Goal: Task Accomplishment & Management: Manage account settings

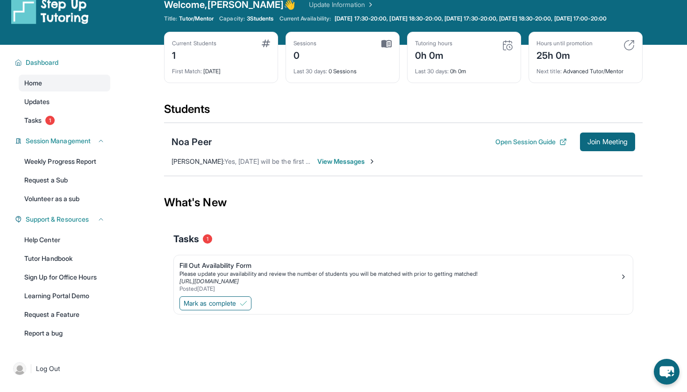
scroll to position [16, 0]
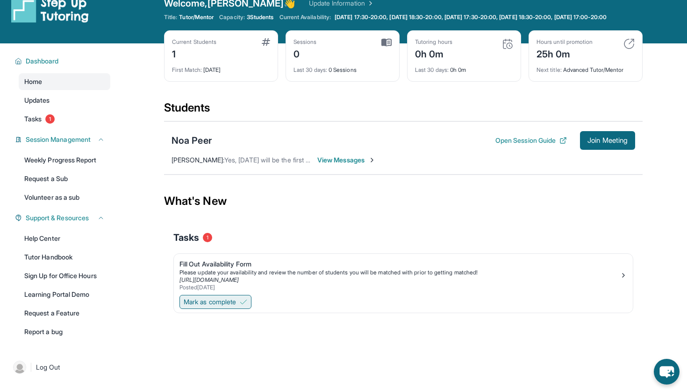
click at [213, 307] on span "Mark as complete" at bounding box center [210, 302] width 52 height 9
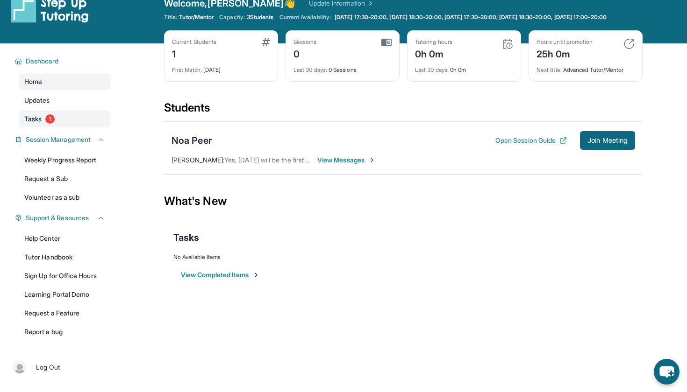
click at [60, 124] on link "Tasks 1" at bounding box center [65, 119] width 92 height 17
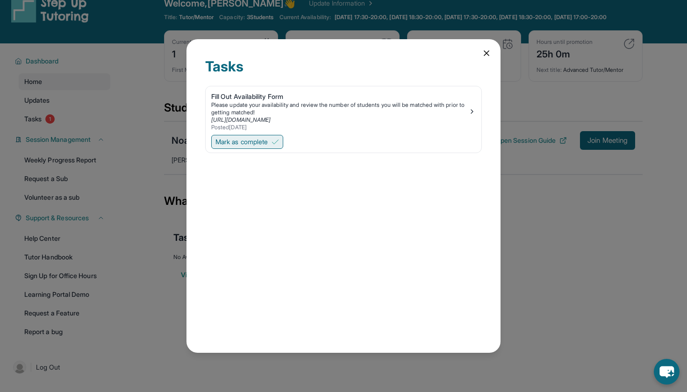
click at [275, 142] on img at bounding box center [274, 141] width 7 height 7
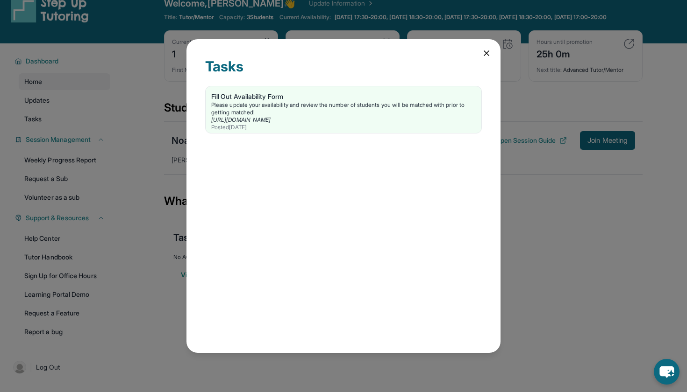
click at [481, 52] on div "Tasks Fill Out Availability Form Please update your availability and review the…" at bounding box center [343, 196] width 314 height 314
click at [484, 54] on icon at bounding box center [486, 53] width 9 height 9
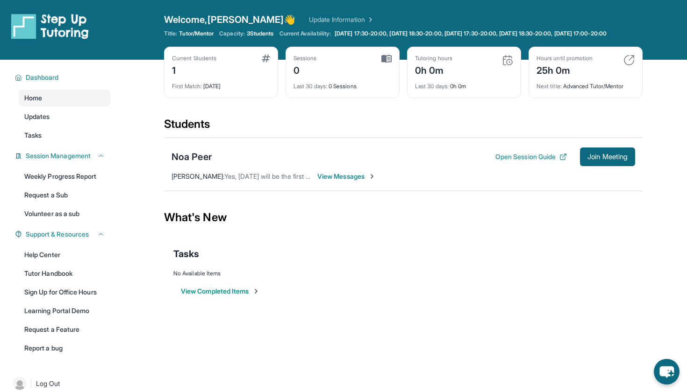
scroll to position [0, 0]
click at [344, 181] on span "View Messages" at bounding box center [346, 176] width 58 height 9
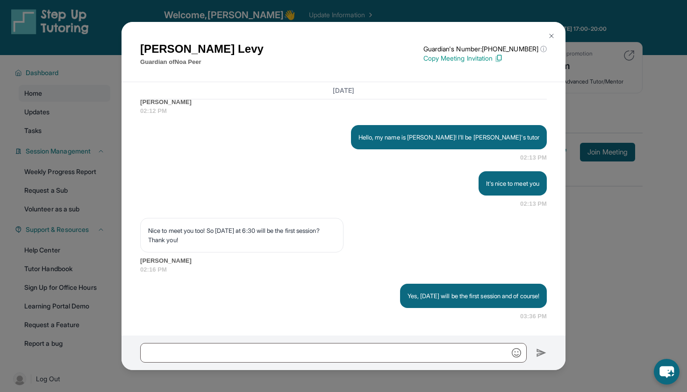
scroll to position [8, 0]
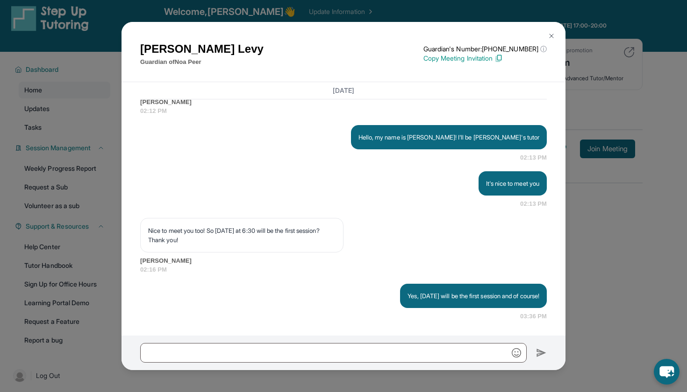
click at [614, 195] on div "Dana Levy Guardian of Noa Peer Guardian's Number: +12137881611 ⓘ This isn't the…" at bounding box center [343, 196] width 687 height 392
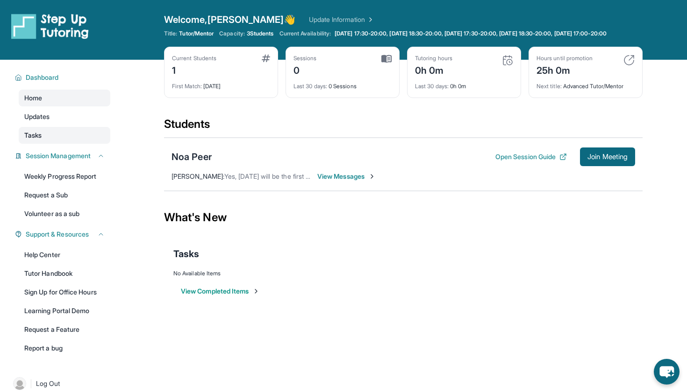
scroll to position [0, 0]
click at [60, 123] on link "Updates" at bounding box center [65, 116] width 92 height 17
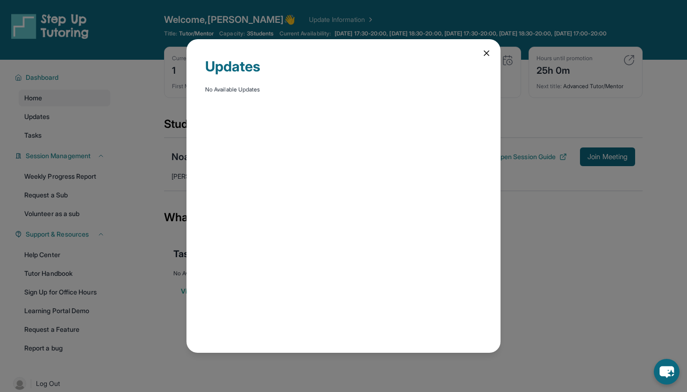
click at [487, 45] on div "Updates No Available Updates" at bounding box center [343, 196] width 314 height 314
click at [484, 53] on icon at bounding box center [486, 53] width 9 height 9
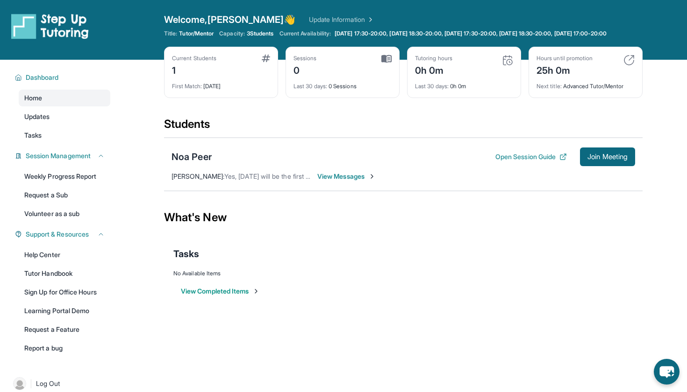
click at [221, 75] on div "Current Students 1" at bounding box center [221, 66] width 98 height 22
click at [247, 90] on div "First Match : 2 days ago" at bounding box center [221, 83] width 98 height 13
click at [350, 181] on span "View Messages" at bounding box center [346, 176] width 58 height 9
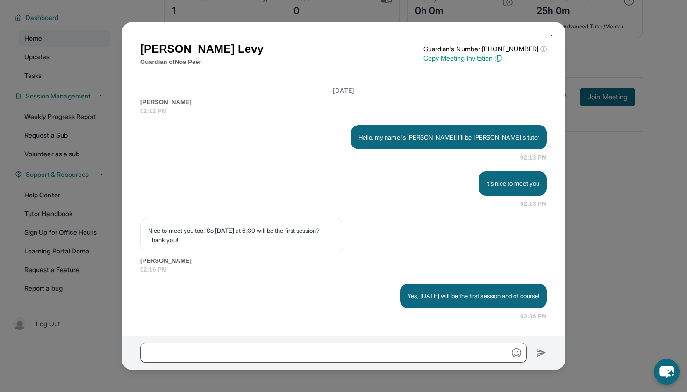
scroll to position [718, 0]
click at [550, 35] on img at bounding box center [550, 35] width 7 height 7
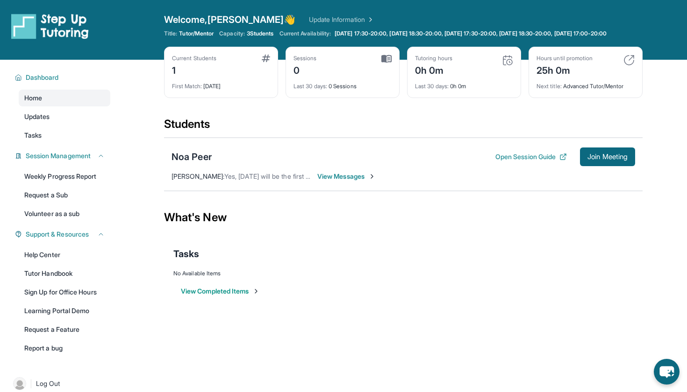
scroll to position [0, 0]
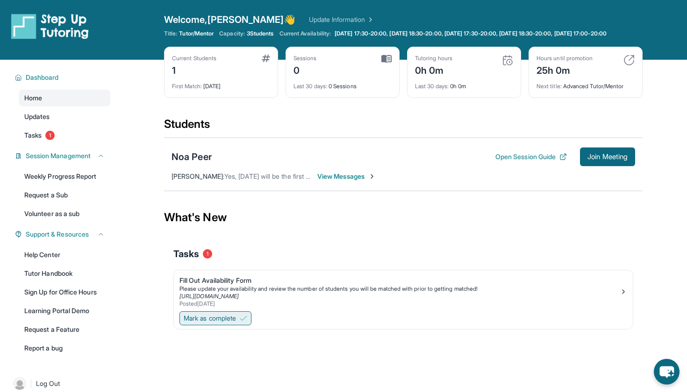
click at [235, 323] on span "Mark as complete" at bounding box center [210, 318] width 52 height 9
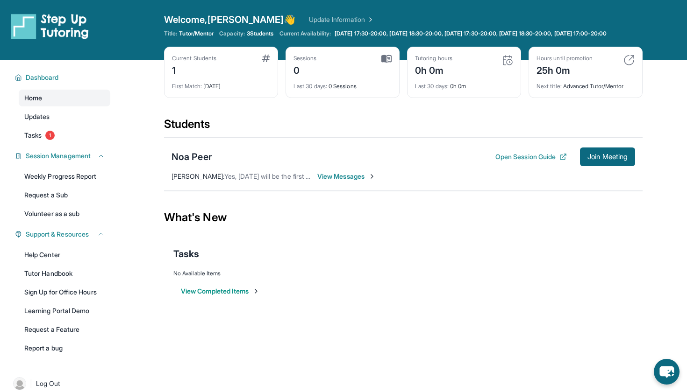
click at [71, 106] on link "Home" at bounding box center [65, 98] width 92 height 17
click at [63, 125] on link "Updates" at bounding box center [65, 116] width 92 height 17
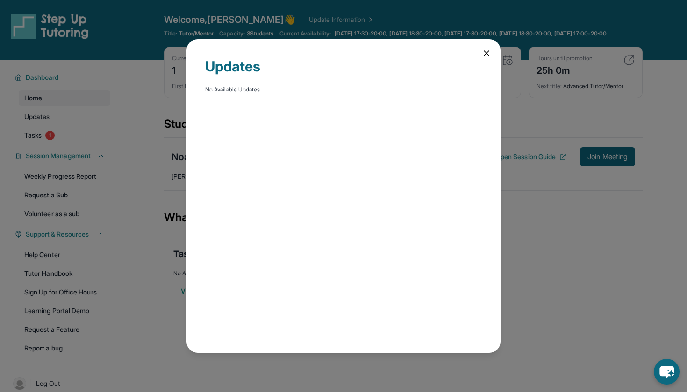
click at [487, 51] on icon at bounding box center [486, 53] width 9 height 9
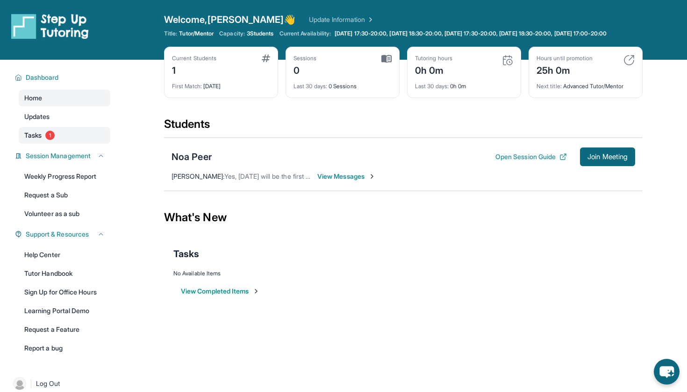
click at [52, 144] on link "Tasks 1" at bounding box center [65, 135] width 92 height 17
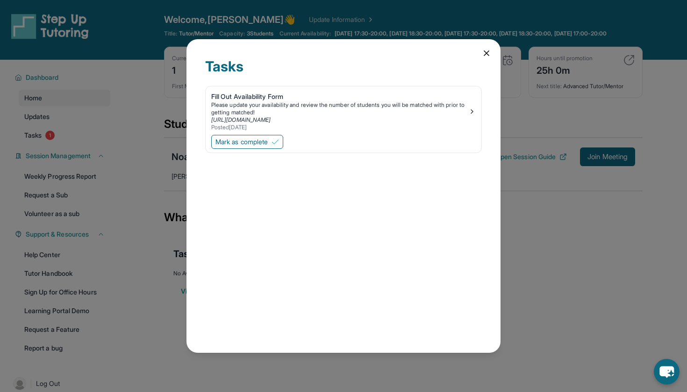
click at [485, 55] on icon at bounding box center [486, 53] width 5 height 5
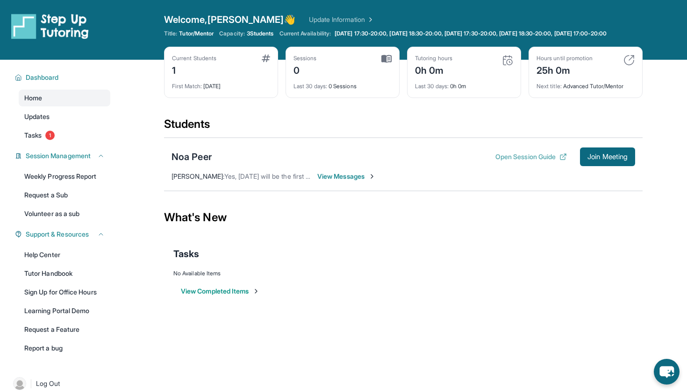
click at [510, 162] on button "Open Session Guide" at bounding box center [530, 156] width 71 height 9
click at [257, 67] on div "Current Students 1" at bounding box center [221, 66] width 98 height 22
click at [350, 181] on span "View Messages" at bounding box center [346, 176] width 58 height 9
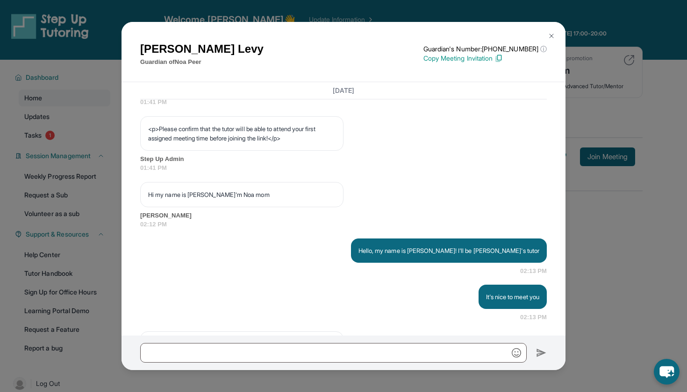
scroll to position [718, 0]
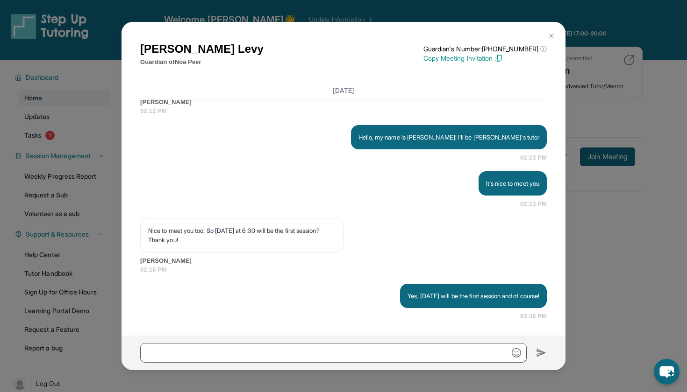
click at [504, 57] on p "Copy Meeting Invitation" at bounding box center [484, 58] width 123 height 9
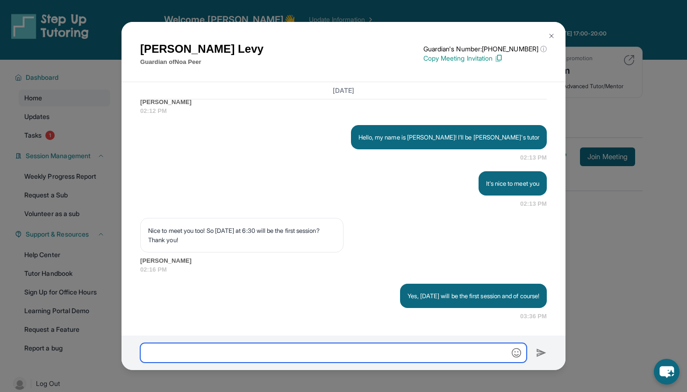
click at [296, 345] on input "text" at bounding box center [333, 353] width 386 height 20
paste input "**********"
type input "**********"
drag, startPoint x: 387, startPoint y: 354, endPoint x: 84, endPoint y: 353, distance: 303.6
click at [84, 353] on div "Dana Levy Guardian of Noa Peer Guardian's Number: +12137881611 ⓘ This isn't the…" at bounding box center [343, 196] width 687 height 392
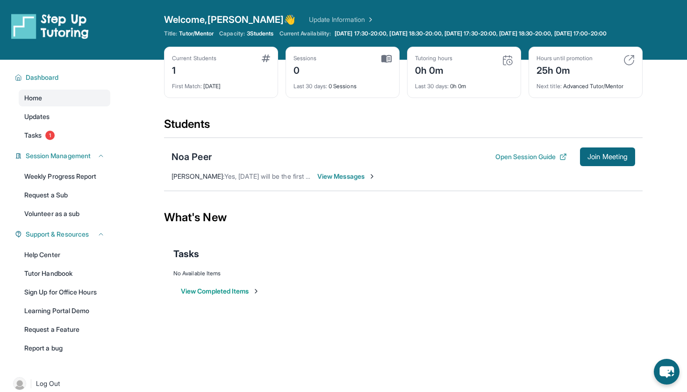
click at [353, 181] on span "View Messages" at bounding box center [346, 176] width 58 height 9
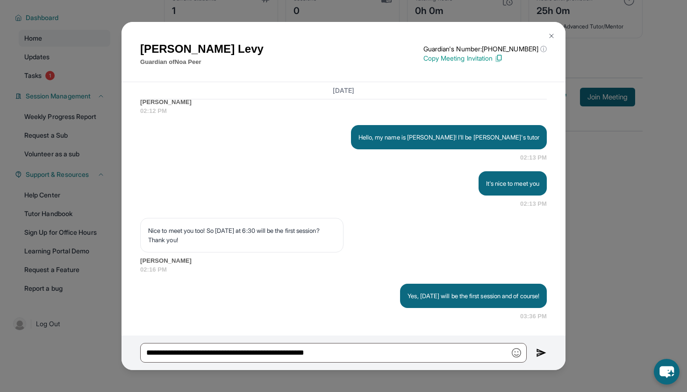
scroll to position [67, 0]
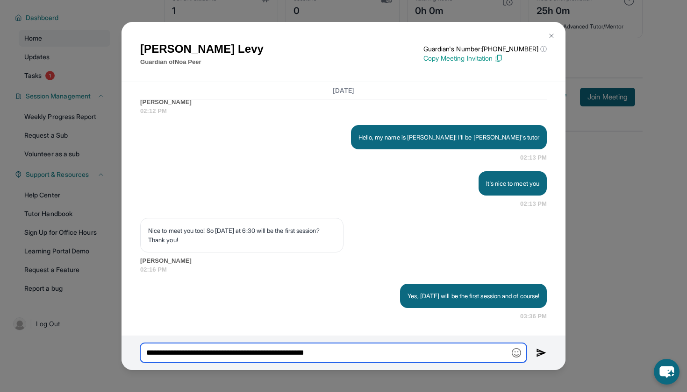
click at [371, 353] on input "**********" at bounding box center [333, 353] width 386 height 20
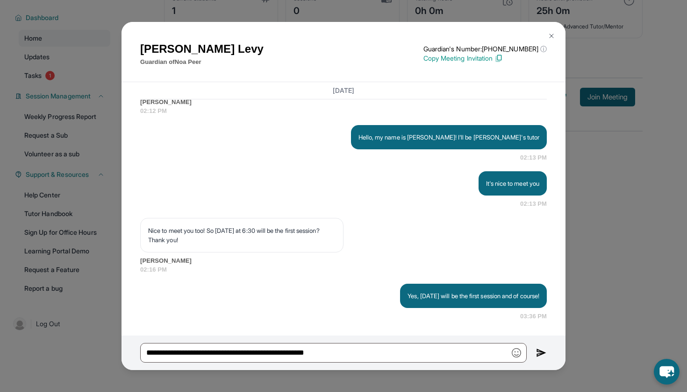
click at [547, 39] on img at bounding box center [550, 35] width 7 height 7
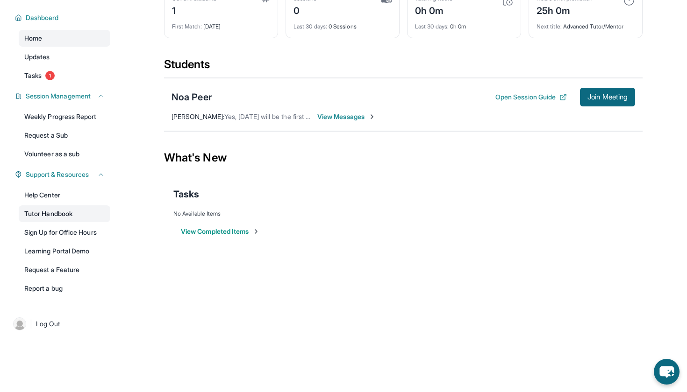
click at [57, 213] on link "Tutor Handbook" at bounding box center [65, 213] width 92 height 17
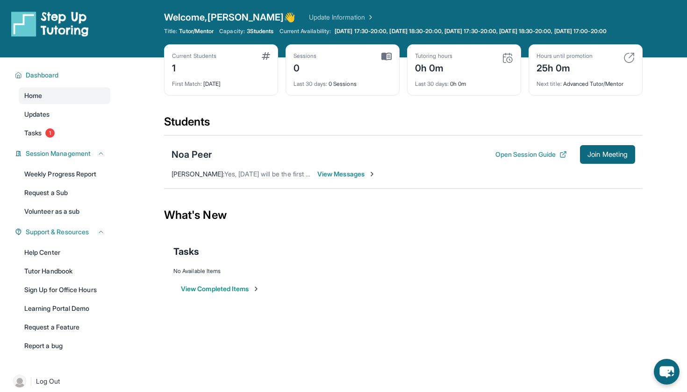
scroll to position [0, 0]
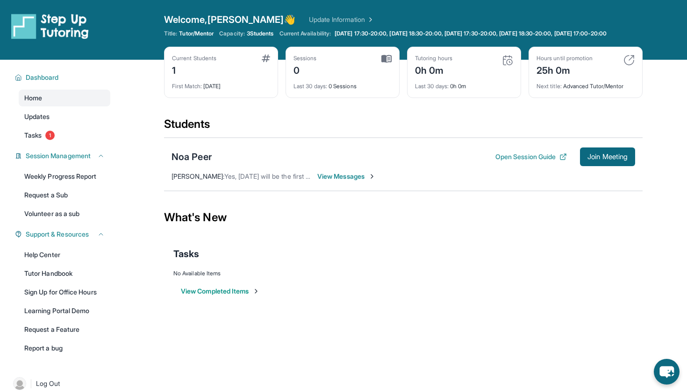
click at [347, 181] on span "View Messages" at bounding box center [346, 176] width 58 height 9
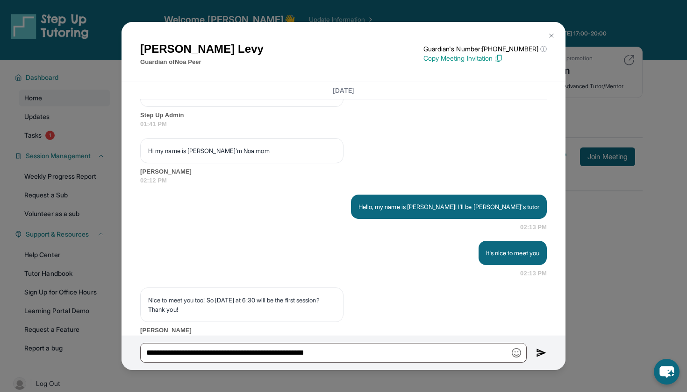
scroll to position [718, 0]
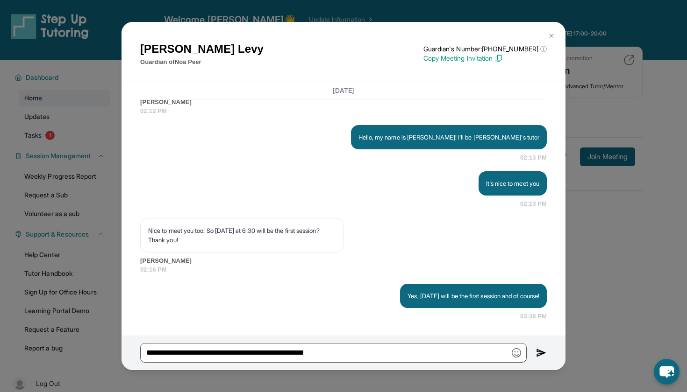
click at [550, 36] on img at bounding box center [550, 35] width 7 height 7
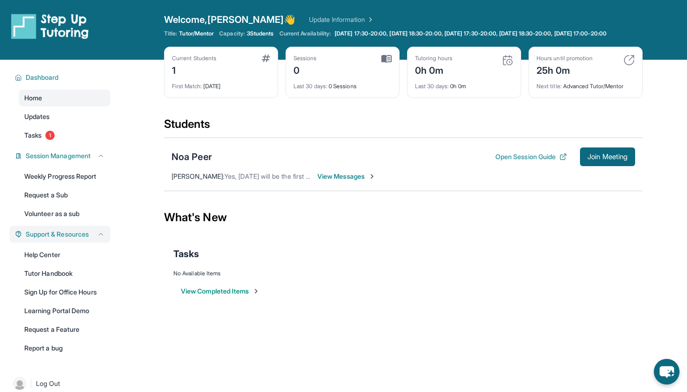
scroll to position [0, 0]
click at [309, 18] on link "Update Information" at bounding box center [341, 19] width 65 height 9
click at [55, 120] on link "Updates" at bounding box center [65, 116] width 92 height 17
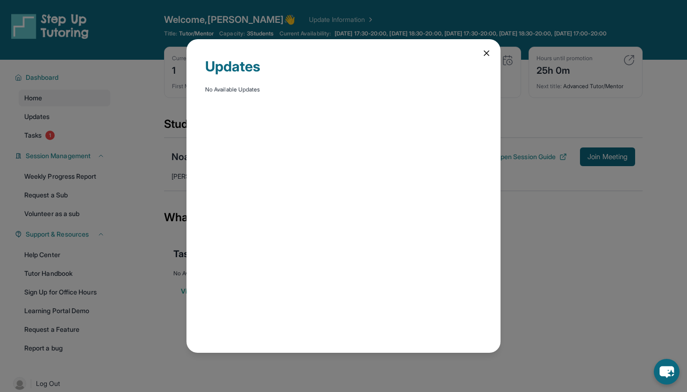
click at [482, 54] on icon at bounding box center [486, 53] width 9 height 9
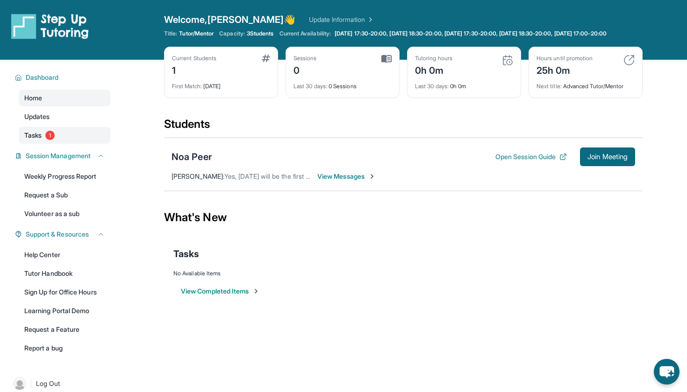
click at [92, 144] on link "Tasks 1" at bounding box center [65, 135] width 92 height 17
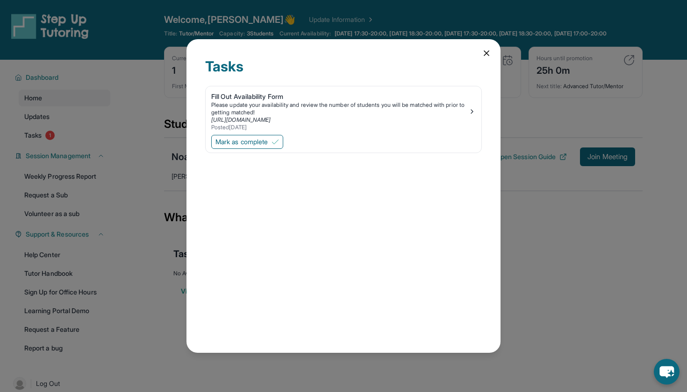
click at [482, 50] on icon at bounding box center [486, 53] width 9 height 9
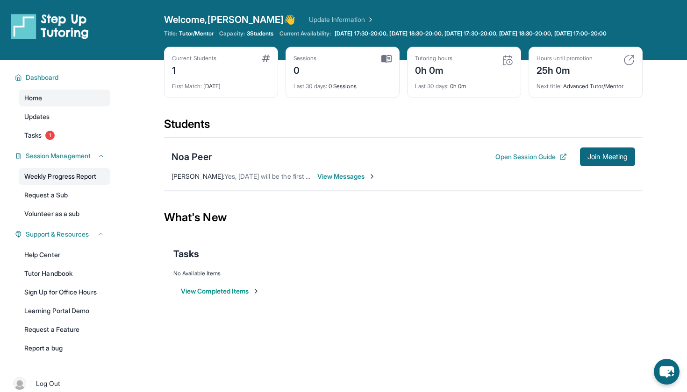
click at [67, 185] on link "Weekly Progress Report" at bounding box center [65, 176] width 92 height 17
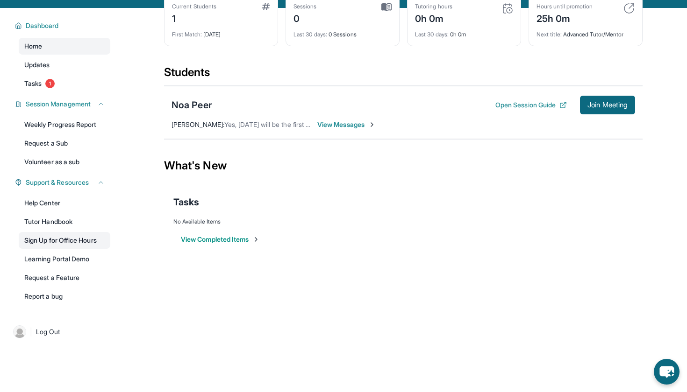
scroll to position [58, 0]
